Goal: Transaction & Acquisition: Subscribe to service/newsletter

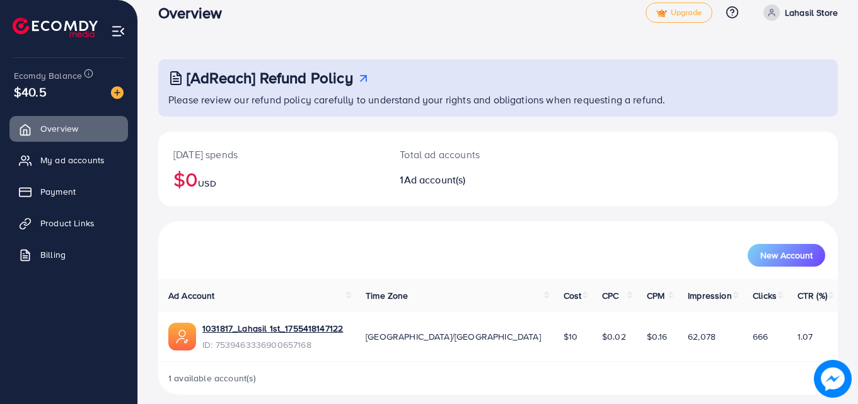
scroll to position [30, 0]
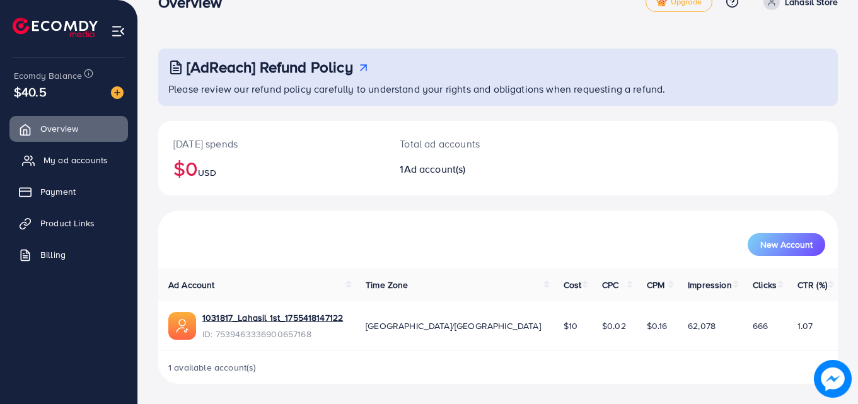
click at [91, 159] on span "My ad accounts" at bounding box center [76, 160] width 64 height 13
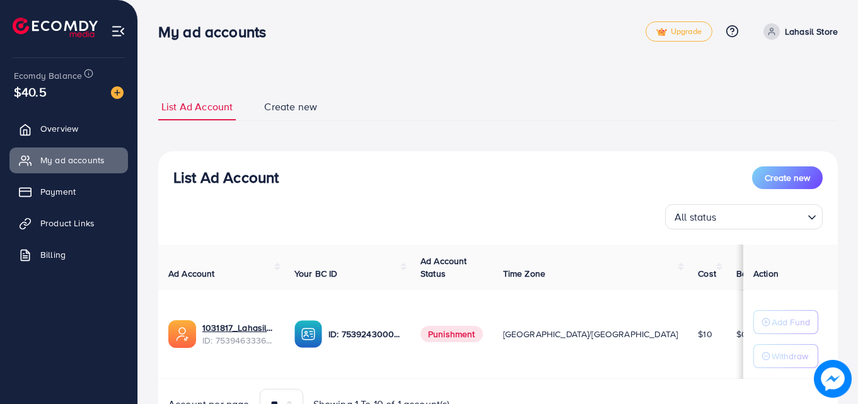
click at [78, 209] on ul "Overview My ad accounts Payment Product Links Billing" at bounding box center [68, 196] width 137 height 170
click at [79, 195] on link "Payment" at bounding box center [68, 191] width 119 height 25
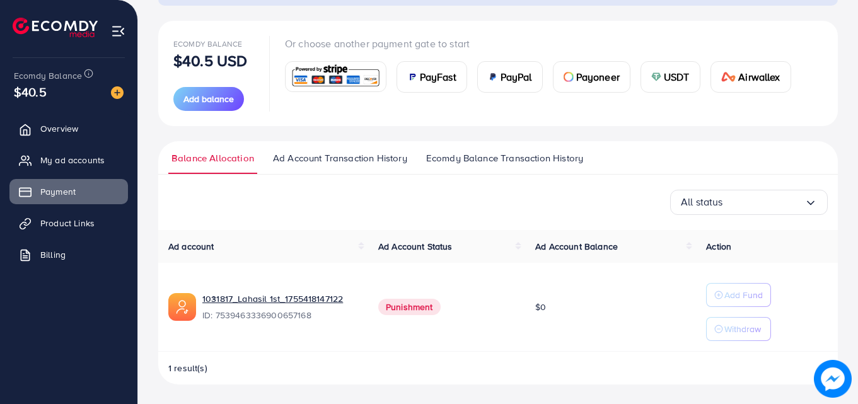
scroll to position [131, 0]
click at [61, 257] on span "Billing" at bounding box center [56, 254] width 25 height 13
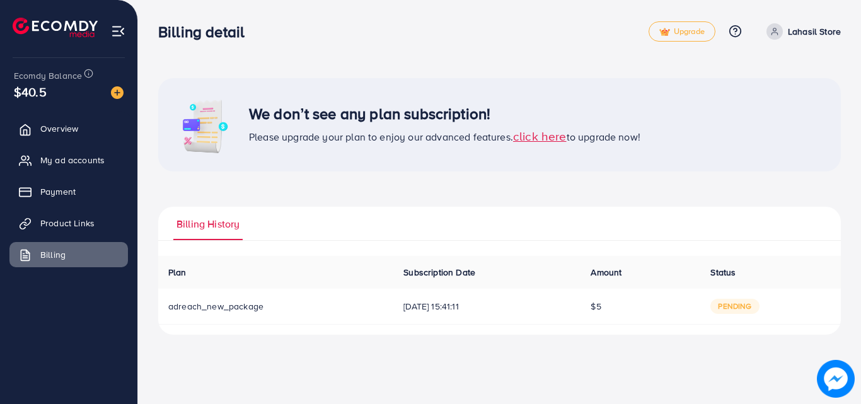
click at [404, 305] on span "[DATE] 15:41:11" at bounding box center [487, 306] width 167 height 13
click at [808, 31] on p "Lahasil Store" at bounding box center [814, 31] width 53 height 15
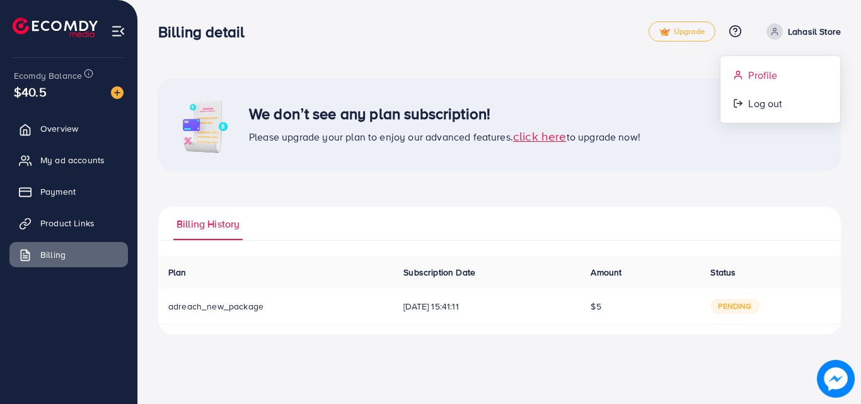
click at [770, 82] on span "Profile" at bounding box center [762, 74] width 29 height 15
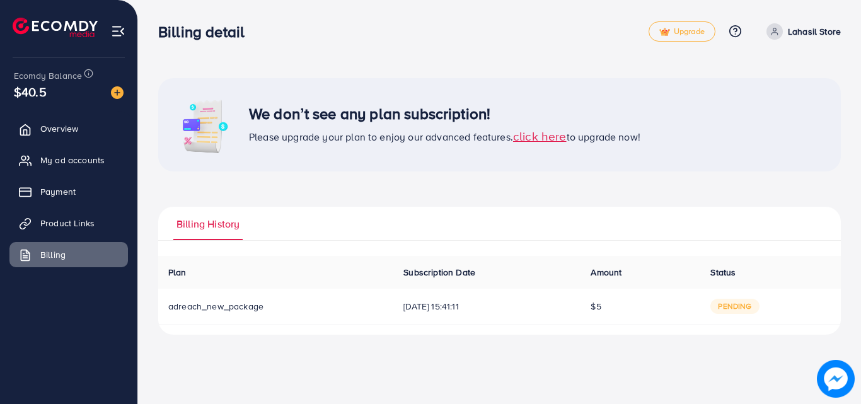
select select "********"
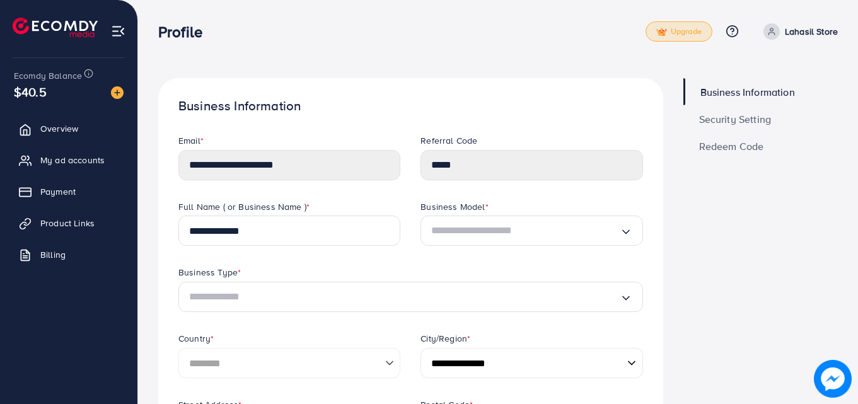
click at [675, 31] on span "Upgrade" at bounding box center [678, 31] width 45 height 9
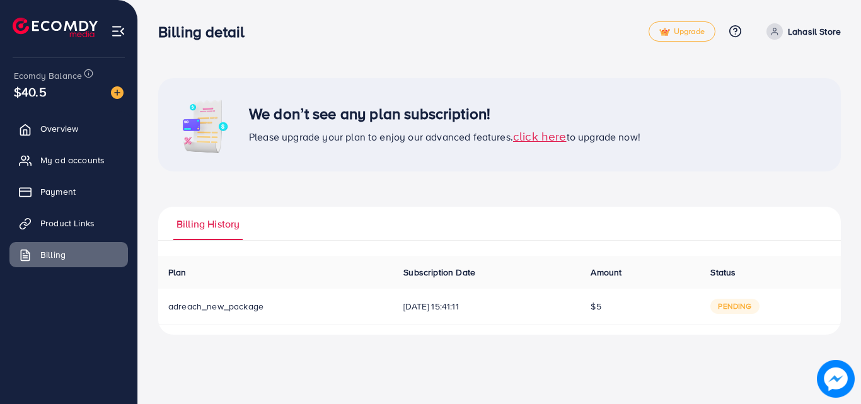
click at [532, 136] on span "click here" at bounding box center [540, 135] width 54 height 17
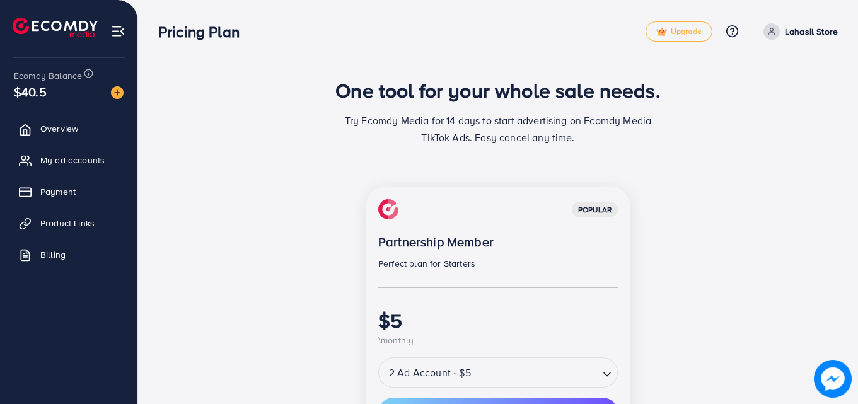
click at [785, 29] on link "Lahasil Store" at bounding box center [798, 31] width 79 height 16
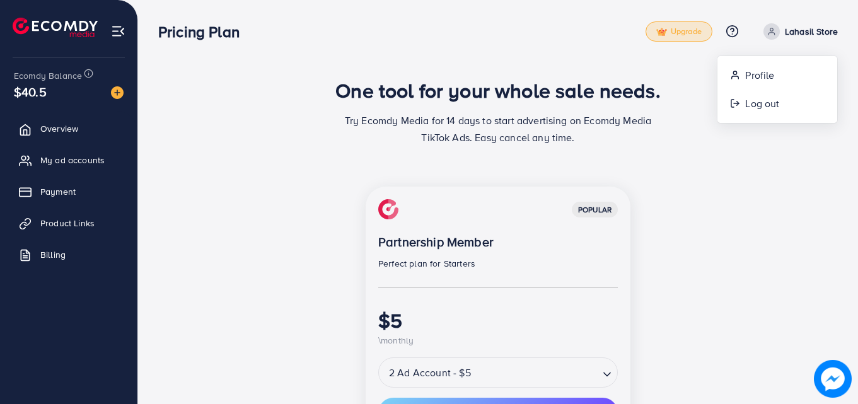
click at [699, 36] on link "Upgrade" at bounding box center [679, 31] width 67 height 20
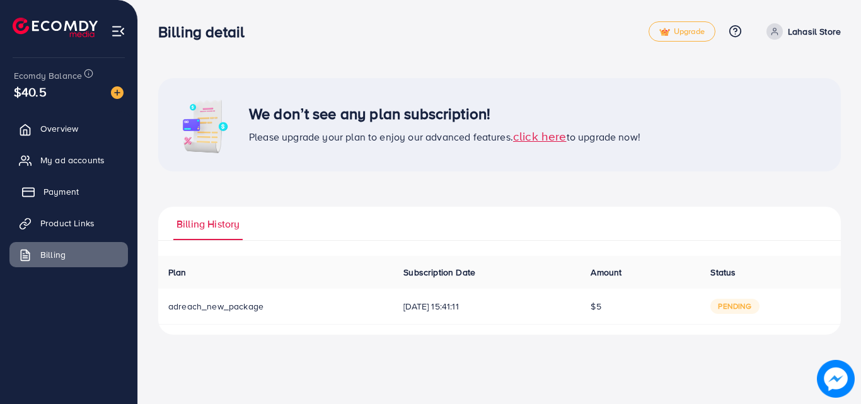
click at [58, 192] on span "Payment" at bounding box center [61, 191] width 35 height 13
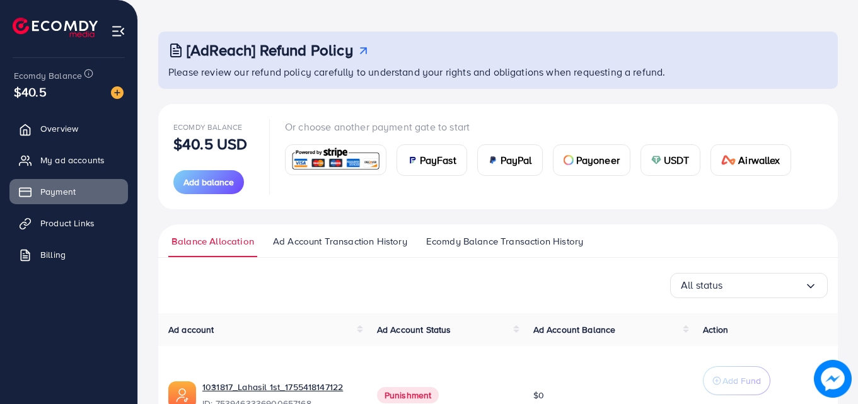
scroll to position [141, 0]
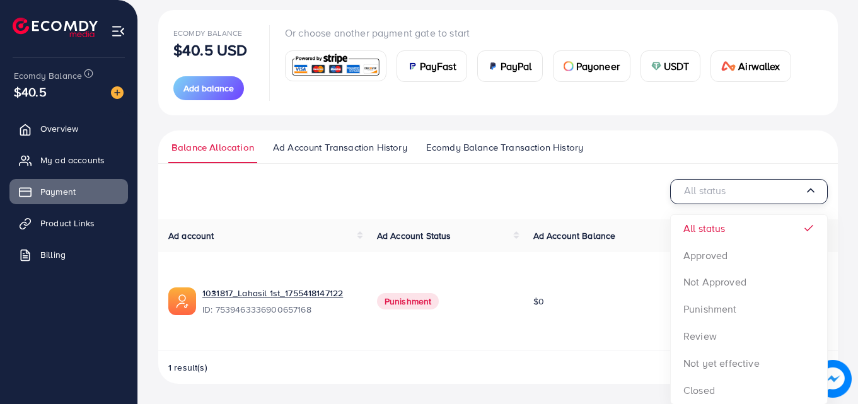
click at [748, 194] on input "Search for option" at bounding box center [743, 192] width 124 height 20
click at [747, 194] on input "Search for option" at bounding box center [743, 192] width 124 height 20
drag, startPoint x: 746, startPoint y: 193, endPoint x: 731, endPoint y: 182, distance: 18.4
click at [745, 192] on input "Search for option" at bounding box center [743, 192] width 124 height 20
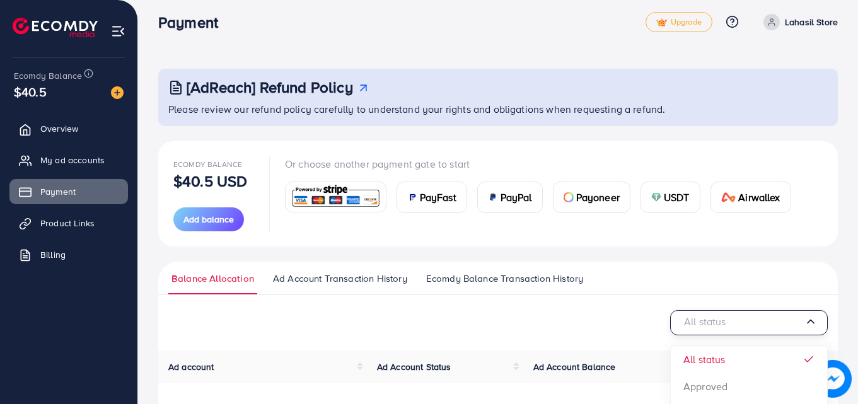
scroll to position [0, 0]
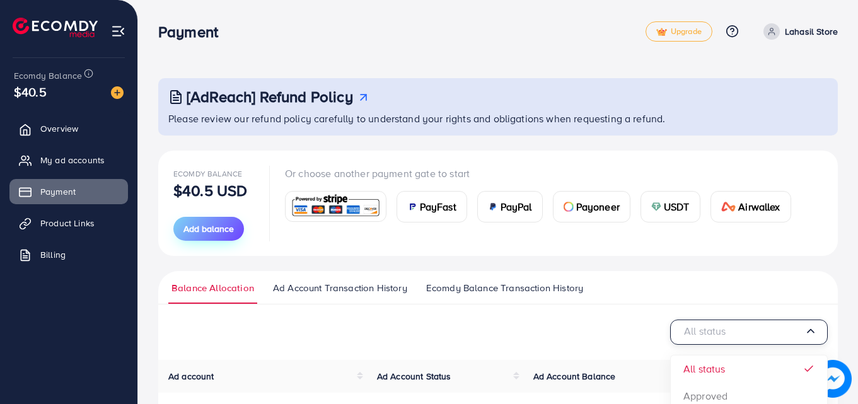
click at [207, 226] on span "Add balance" at bounding box center [208, 229] width 50 height 13
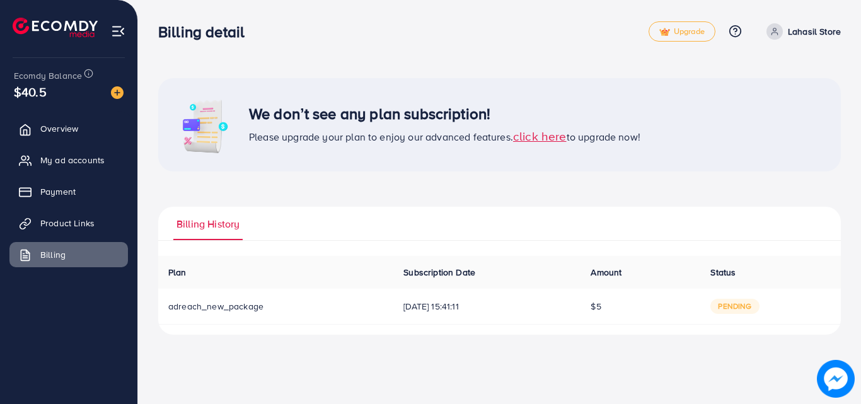
click at [783, 27] on link "Lahasil Store" at bounding box center [801, 31] width 79 height 16
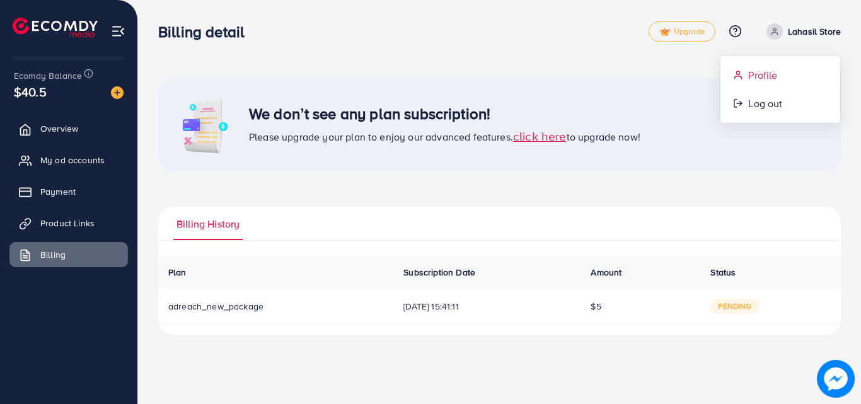
click at [740, 78] on icon at bounding box center [738, 75] width 10 height 10
select select "********"
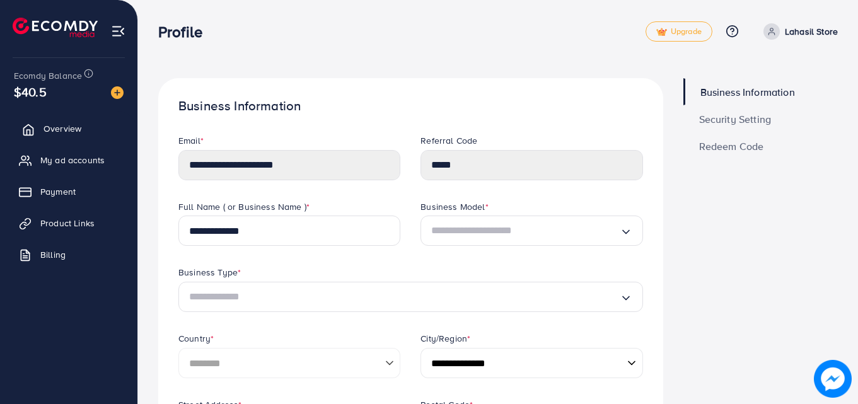
click at [78, 125] on span "Overview" at bounding box center [63, 128] width 38 height 13
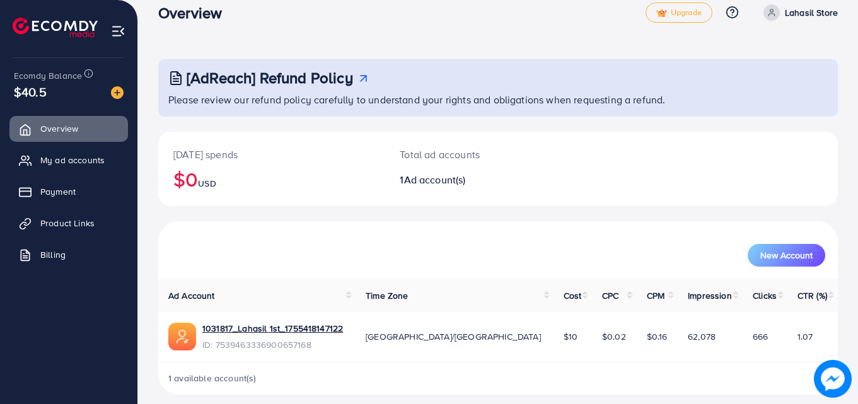
scroll to position [30, 0]
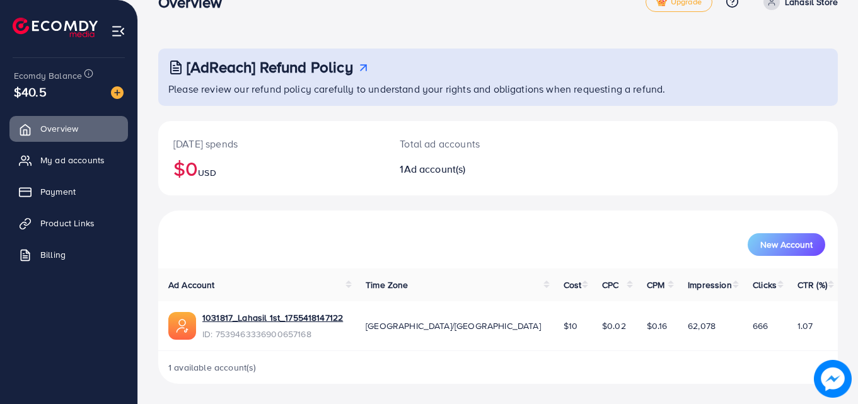
click at [781, 230] on div "New Account" at bounding box center [498, 239] width 675 height 33
click at [777, 249] on span "New Account" at bounding box center [786, 244] width 52 height 9
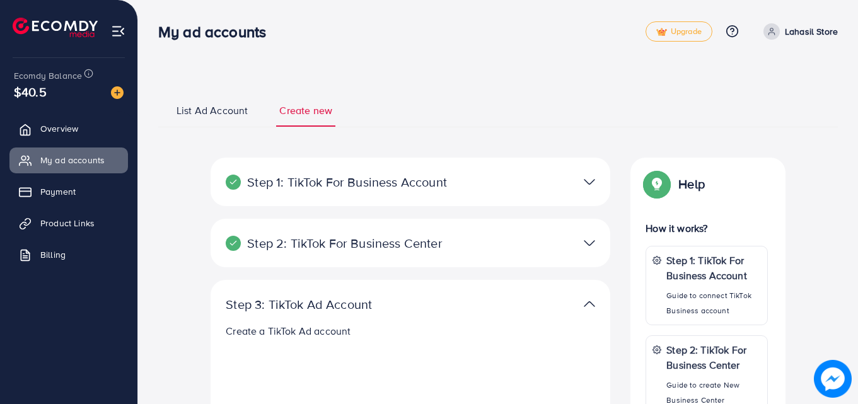
select select
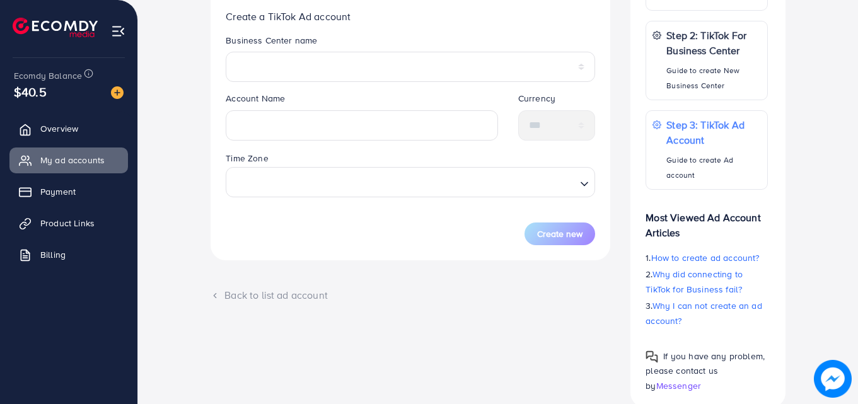
scroll to position [315, 0]
click at [463, 189] on input "Search for option" at bounding box center [403, 181] width 344 height 23
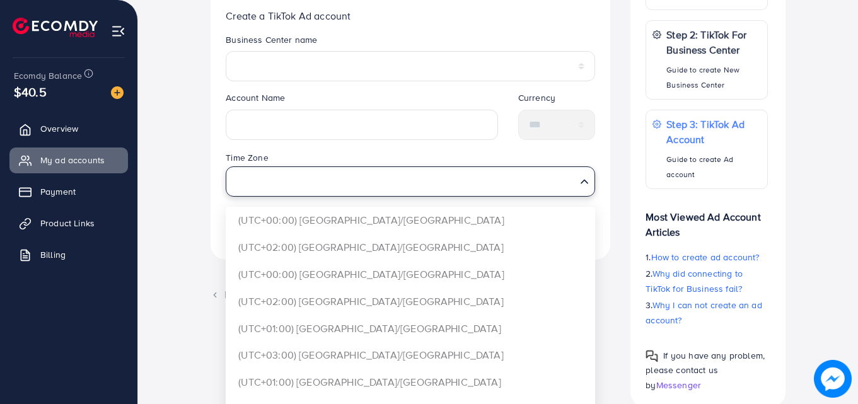
click at [463, 189] on input "Search for option" at bounding box center [403, 181] width 344 height 23
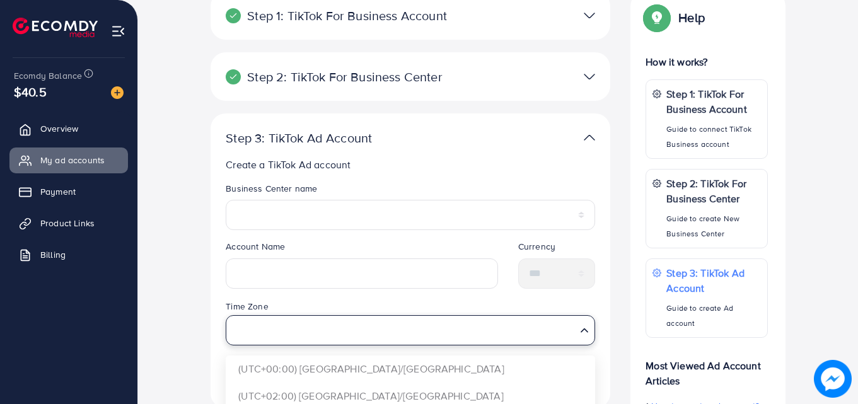
scroll to position [189, 0]
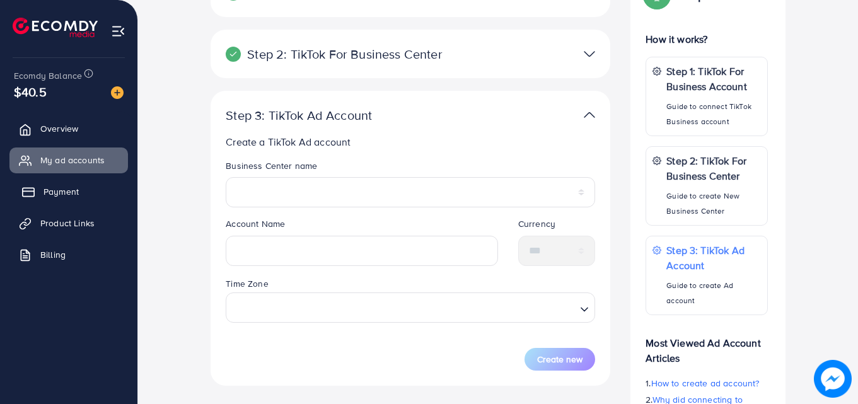
click at [62, 186] on span "Payment" at bounding box center [61, 191] width 35 height 13
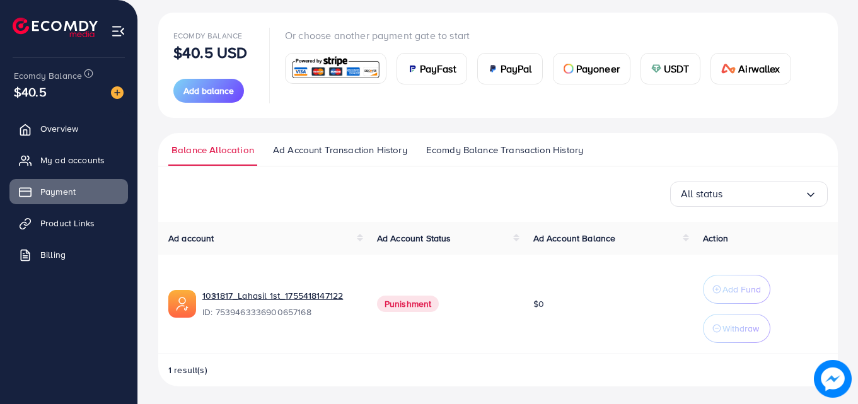
scroll to position [141, 0]
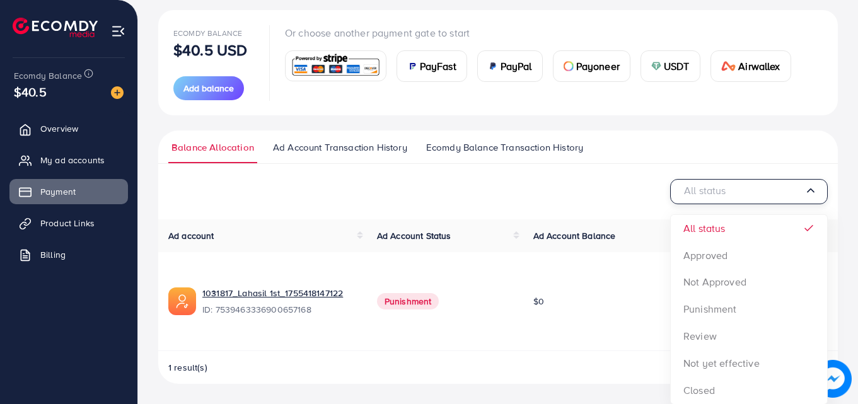
click at [792, 201] on input "Search for option" at bounding box center [743, 192] width 124 height 20
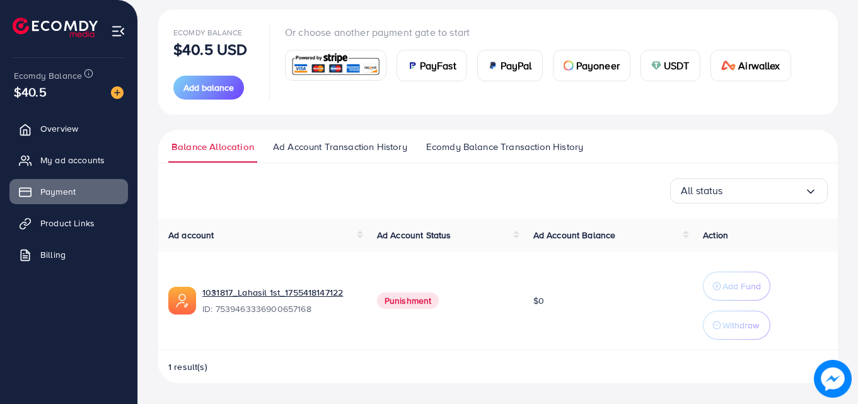
click at [487, 146] on span "Ecomdy Balance Transaction History" at bounding box center [504, 147] width 157 height 14
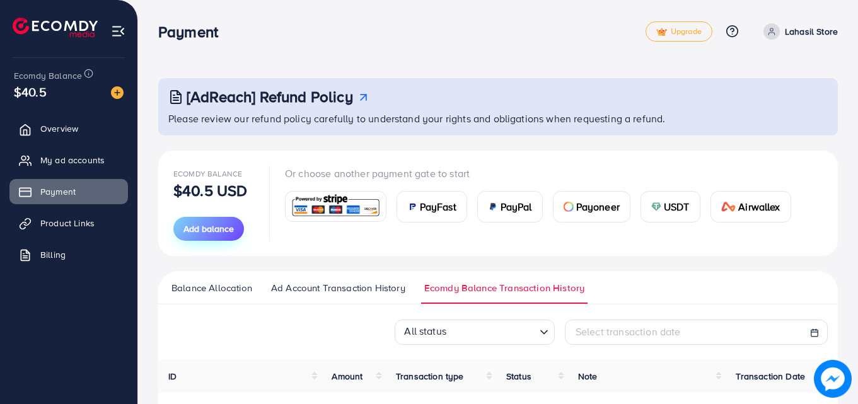
click at [217, 229] on span "Add balance" at bounding box center [208, 229] width 50 height 13
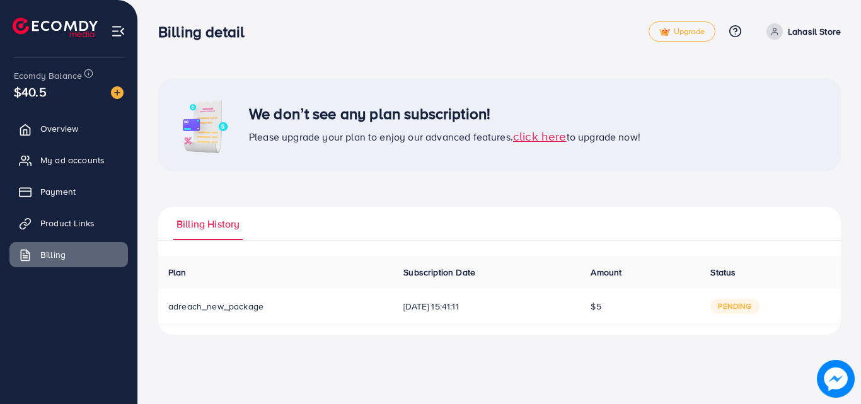
click at [726, 296] on td "pending" at bounding box center [771, 307] width 141 height 36
click at [725, 296] on td "pending" at bounding box center [771, 307] width 141 height 36
click at [728, 298] on td "pending" at bounding box center [771, 307] width 141 height 36
click at [729, 298] on td "pending" at bounding box center [771, 307] width 141 height 36
click at [230, 311] on span "adreach_new_package" at bounding box center [215, 306] width 95 height 13
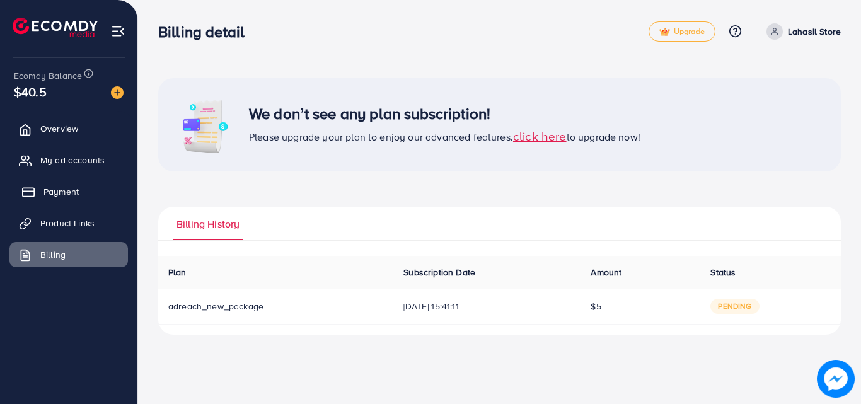
click at [52, 195] on span "Payment" at bounding box center [61, 191] width 35 height 13
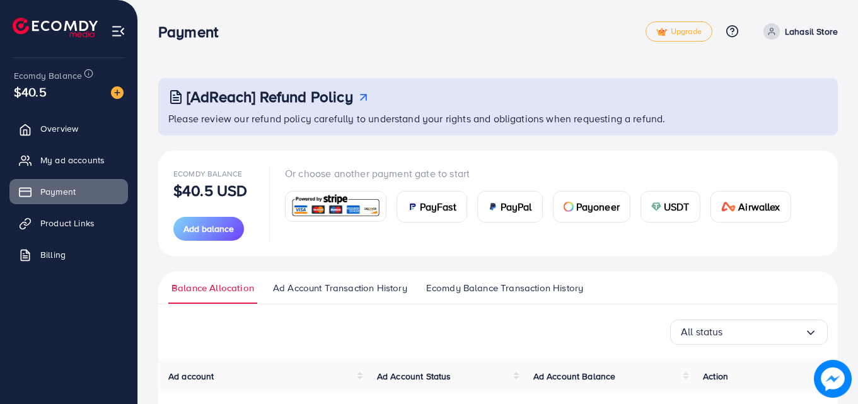
click at [116, 33] on img at bounding box center [118, 31] width 15 height 15
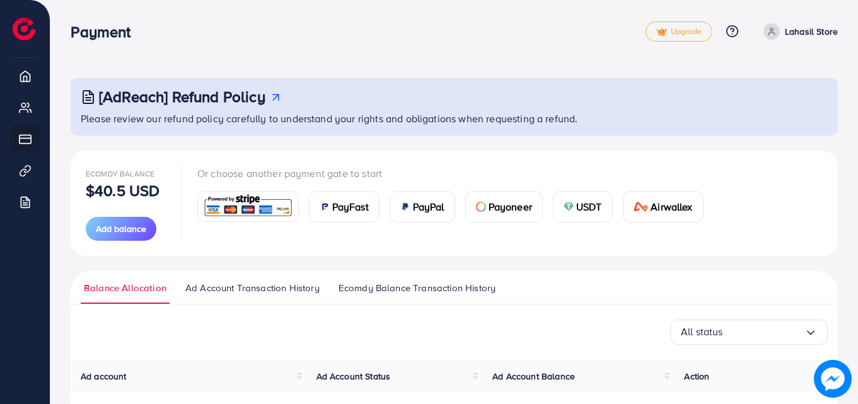
click at [779, 35] on span at bounding box center [772, 31] width 16 height 16
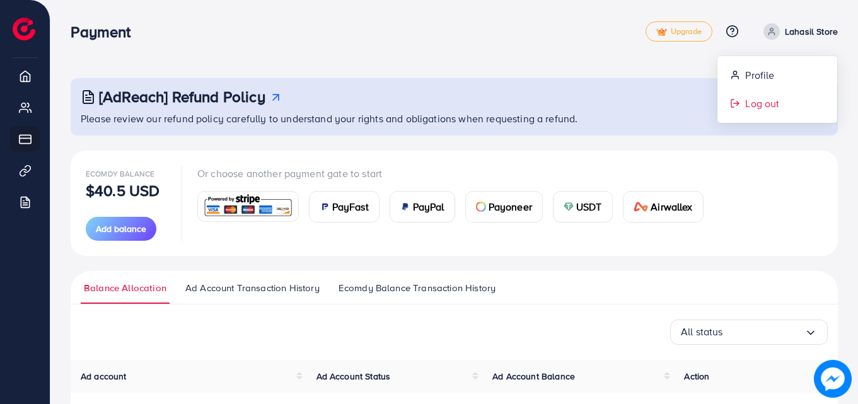
click at [740, 98] on link "Log out" at bounding box center [778, 104] width 120 height 28
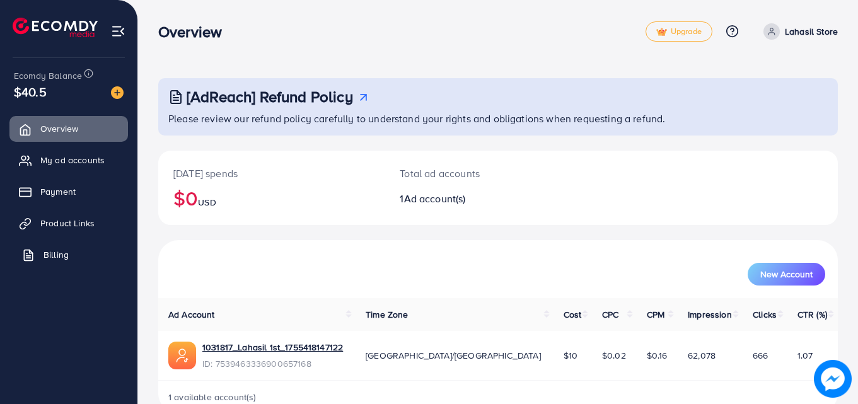
click at [66, 254] on span "Billing" at bounding box center [56, 254] width 25 height 13
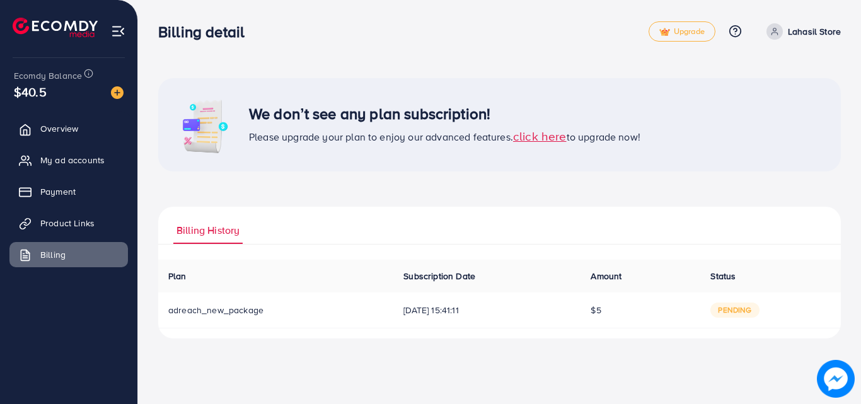
click at [195, 230] on span "Billing History" at bounding box center [208, 230] width 63 height 15
drag, startPoint x: 721, startPoint y: 294, endPoint x: 651, endPoint y: 296, distance: 69.4
click at [689, 296] on tr "adreach_new_package [DATE] 15:41:11 $5 pending" at bounding box center [499, 311] width 683 height 36
click at [297, 296] on td "adreach_new_package" at bounding box center [275, 311] width 235 height 36
click at [465, 301] on td "[DATE] 15:41:11" at bounding box center [486, 311] width 187 height 36
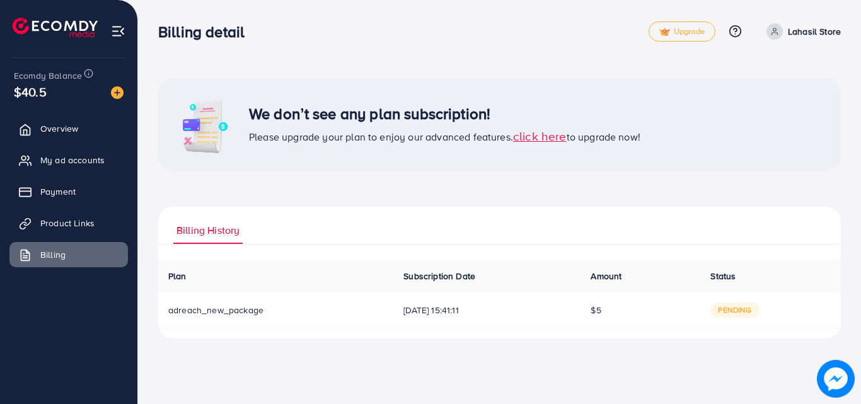
click at [540, 133] on span "click here" at bounding box center [540, 135] width 54 height 17
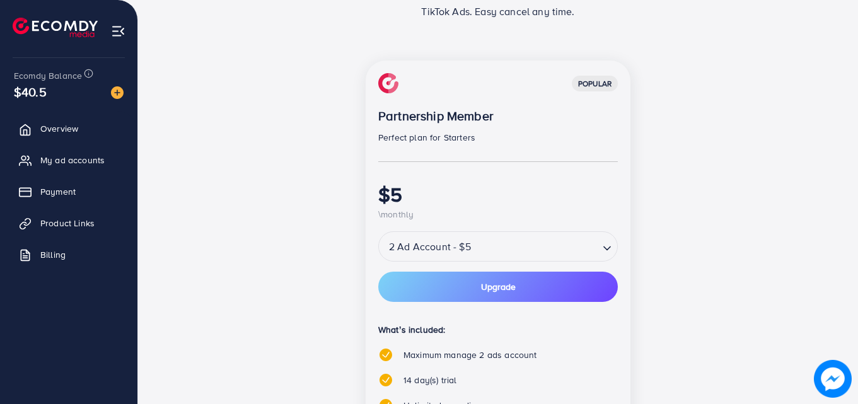
scroll to position [189, 0]
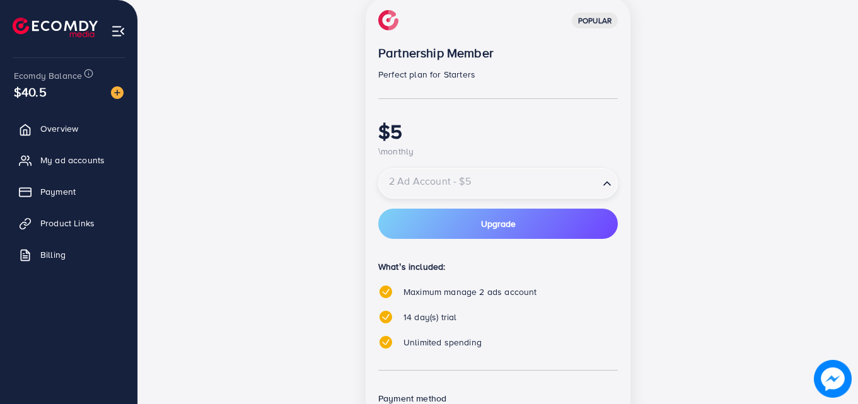
click at [539, 182] on input "Search for option" at bounding box center [489, 184] width 218 height 22
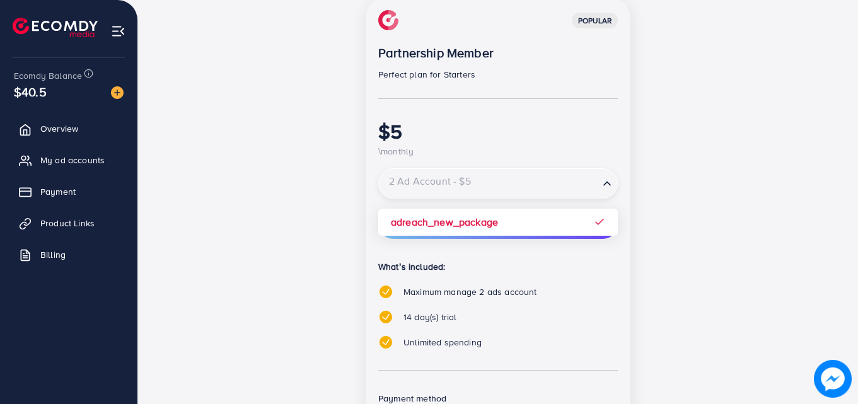
click at [539, 180] on input "Search for option" at bounding box center [489, 184] width 218 height 22
click at [493, 245] on div "popular Partnership Member Perfect plan for Starters $5 \monthly 2 Ad Account -…" at bounding box center [498, 250] width 265 height 507
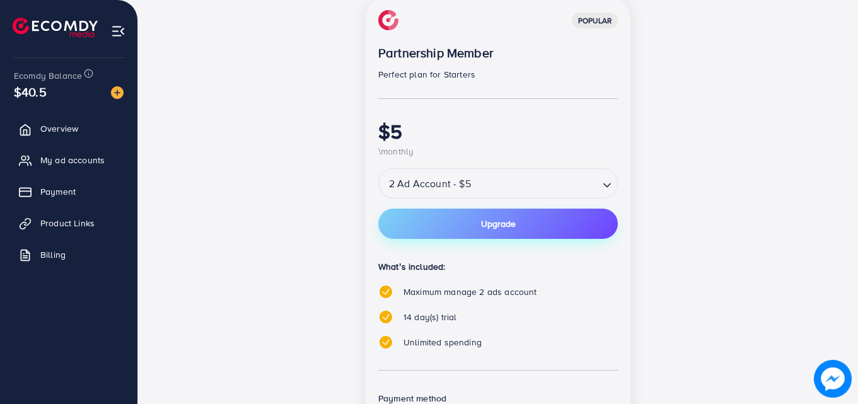
click at [492, 228] on span "Upgrade" at bounding box center [498, 223] width 35 height 9
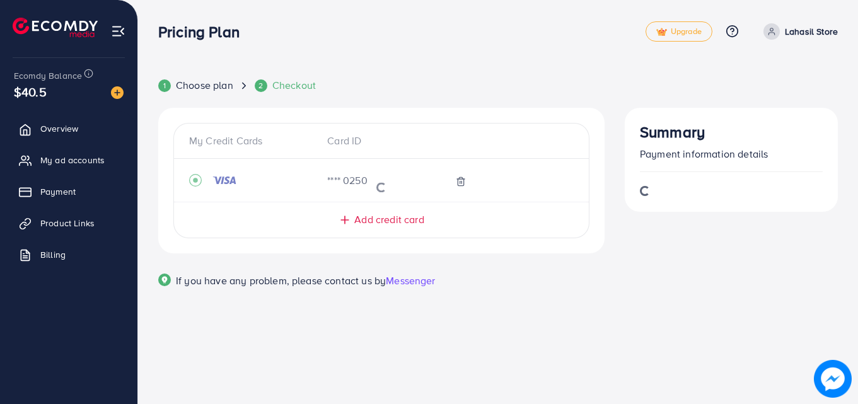
scroll to position [0, 0]
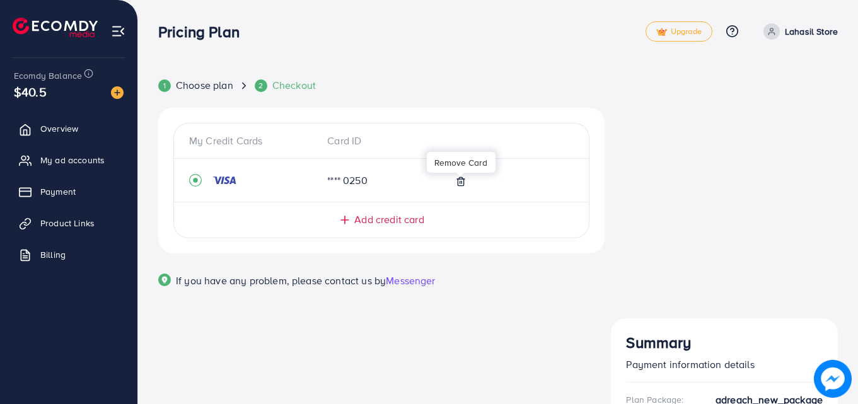
click at [458, 181] on icon at bounding box center [461, 182] width 10 height 10
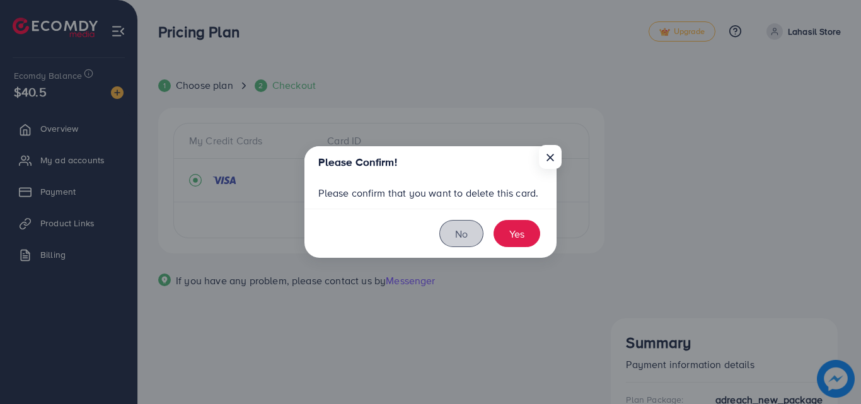
click at [448, 239] on button "No" at bounding box center [462, 233] width 44 height 27
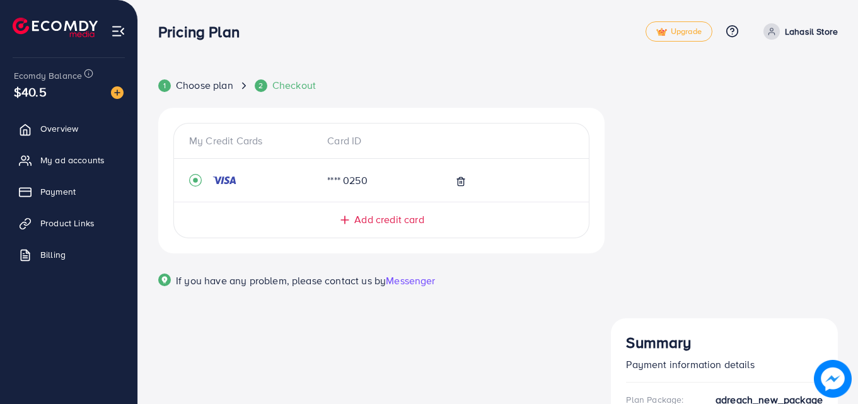
click at [327, 183] on div "**** 0250" at bounding box center [365, 180] width 96 height 15
click at [353, 179] on div "**** 0250" at bounding box center [365, 180] width 96 height 15
click at [207, 179] on div at bounding box center [237, 180] width 96 height 13
click at [383, 214] on span "Add credit card" at bounding box center [388, 220] width 69 height 15
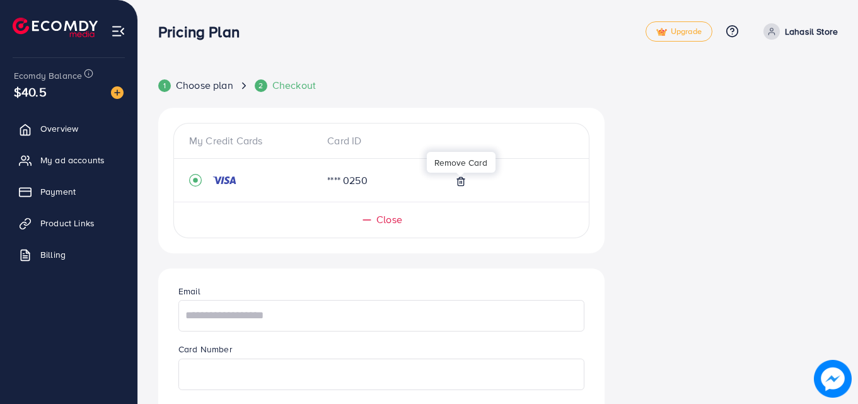
click at [457, 183] on icon at bounding box center [461, 182] width 10 height 10
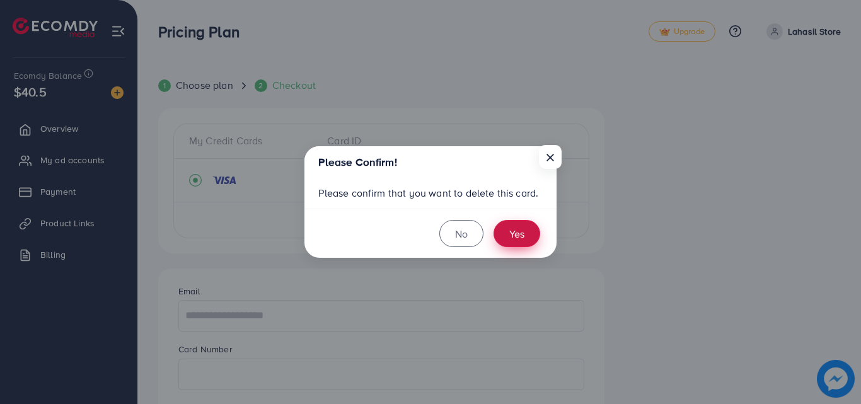
click at [513, 239] on button "Yes" at bounding box center [517, 233] width 47 height 27
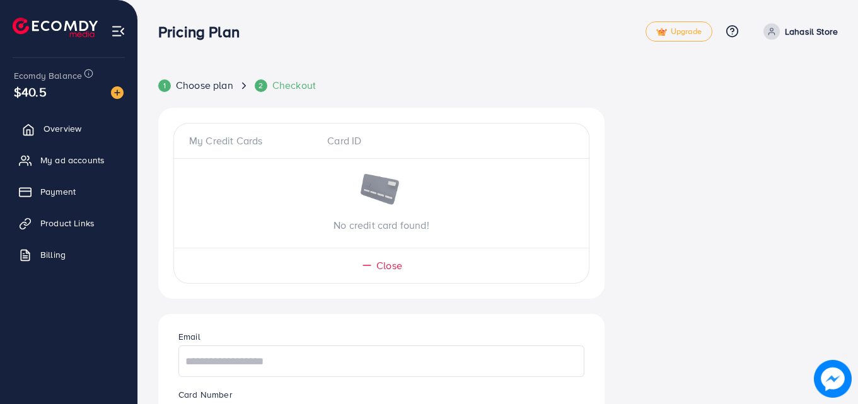
click at [62, 133] on span "Overview" at bounding box center [63, 128] width 38 height 13
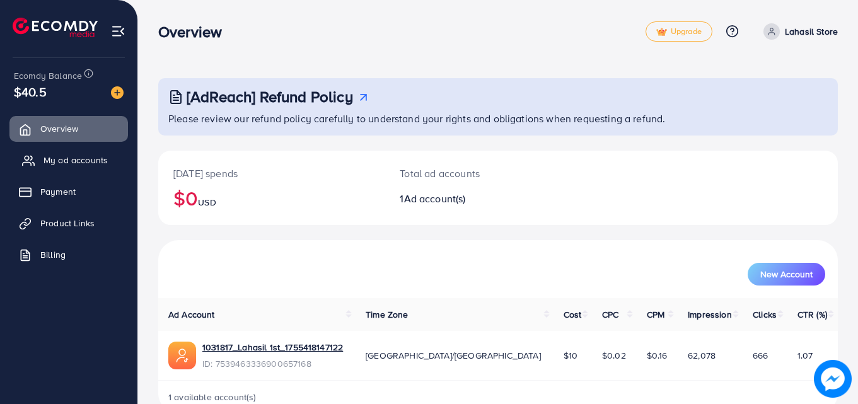
click at [67, 154] on span "My ad accounts" at bounding box center [76, 160] width 64 height 13
